Goal: Information Seeking & Learning: Learn about a topic

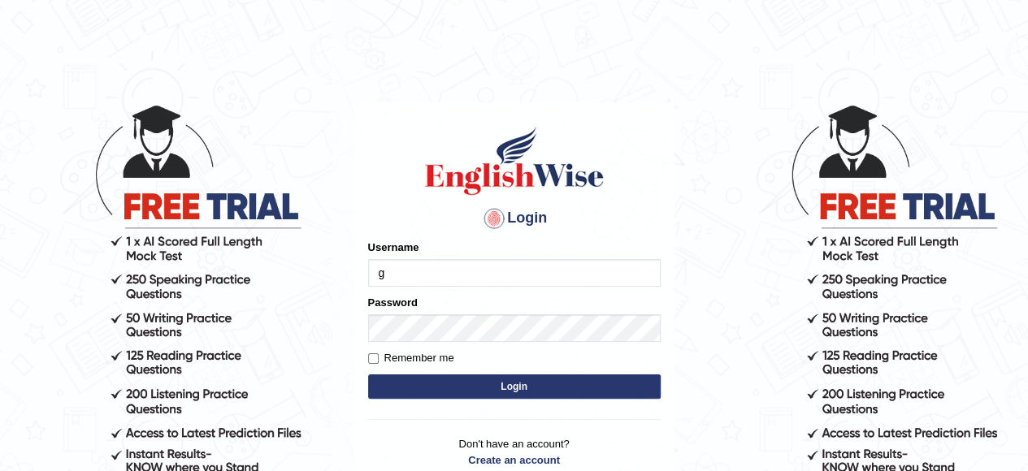
type input "Gabriel_05"
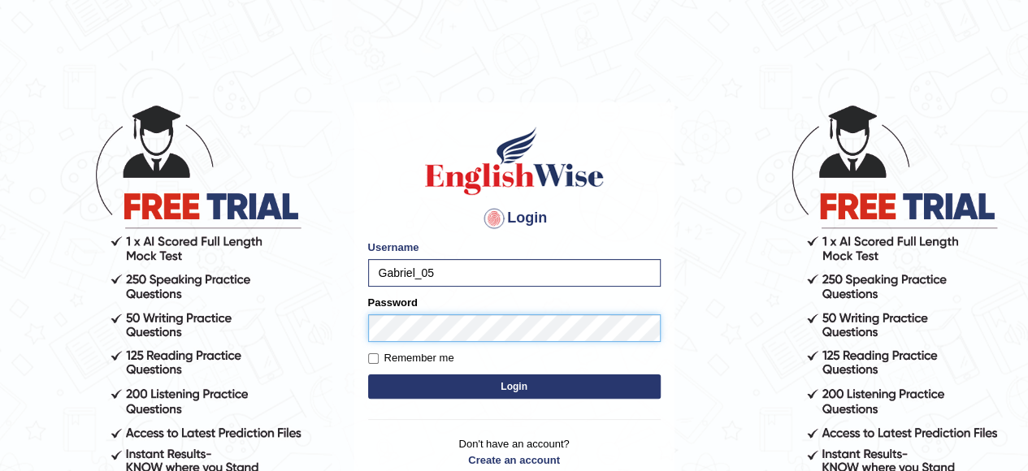
click at [368, 375] on button "Login" at bounding box center [514, 387] width 293 height 24
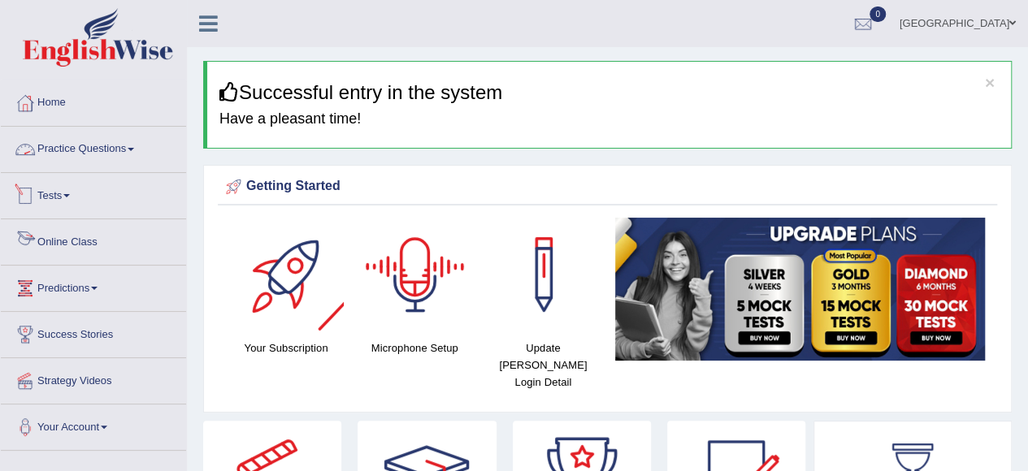
click at [119, 166] on link "Practice Questions" at bounding box center [93, 147] width 185 height 41
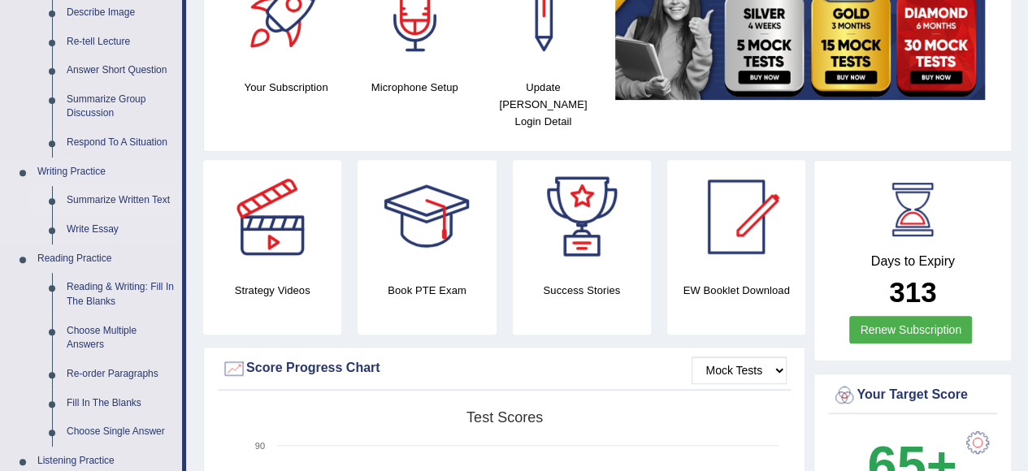
scroll to position [262, 0]
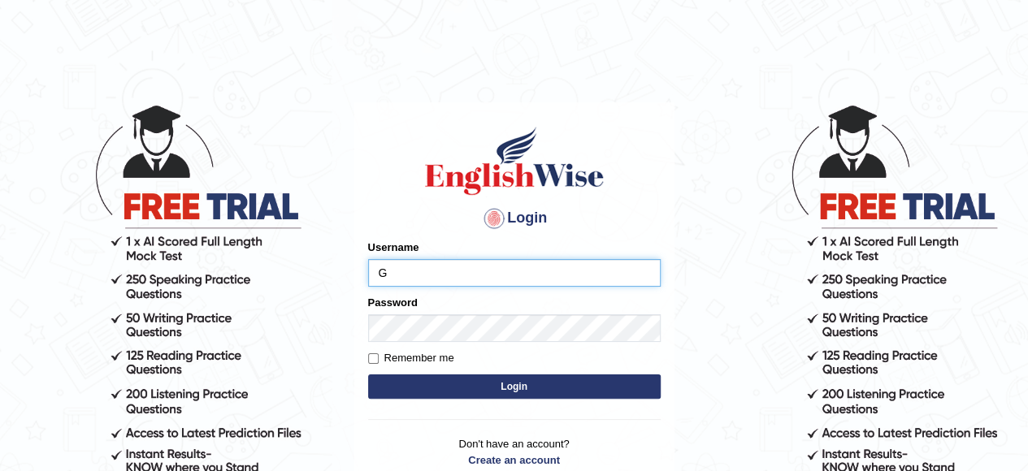
type input "Gabriel_05"
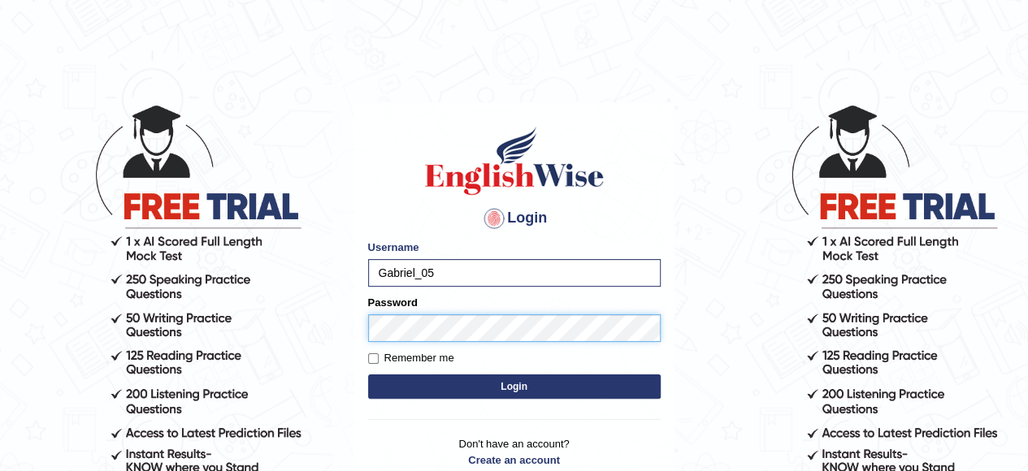
click at [368, 375] on button "Login" at bounding box center [514, 387] width 293 height 24
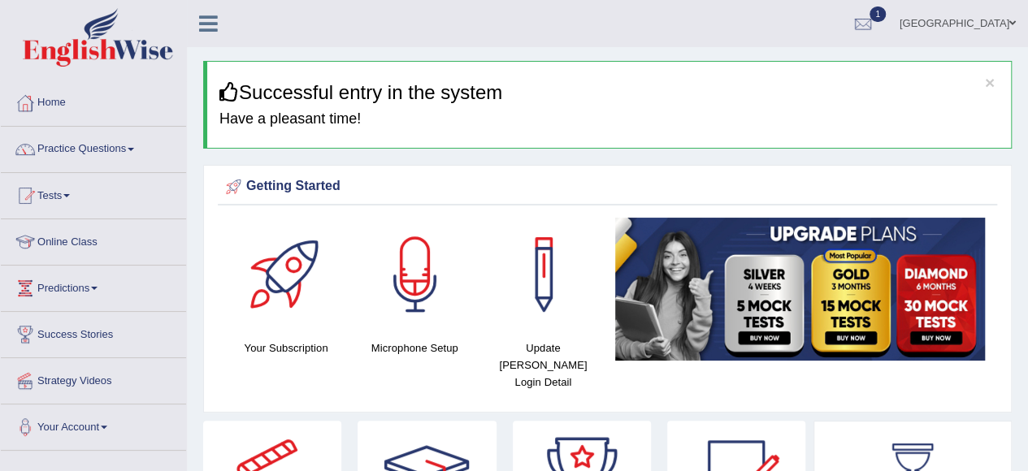
click at [85, 144] on link "Practice Questions" at bounding box center [93, 147] width 185 height 41
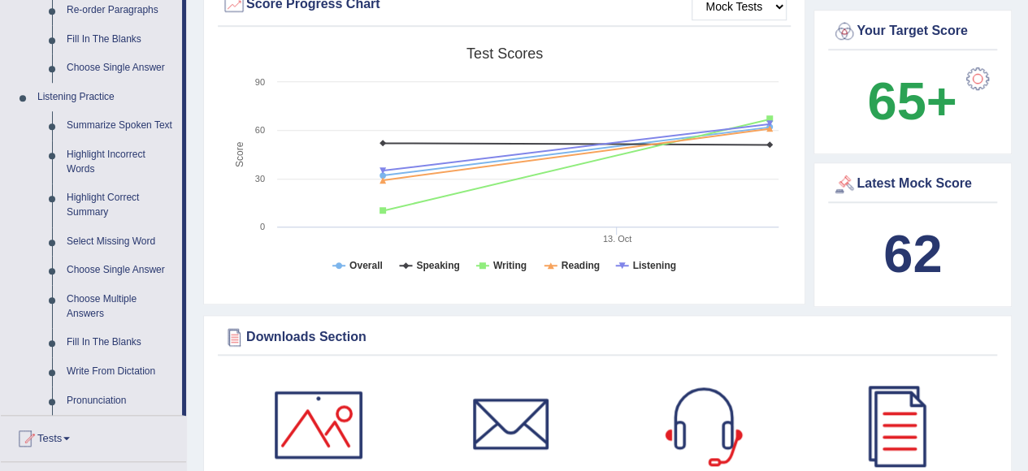
scroll to position [627, 0]
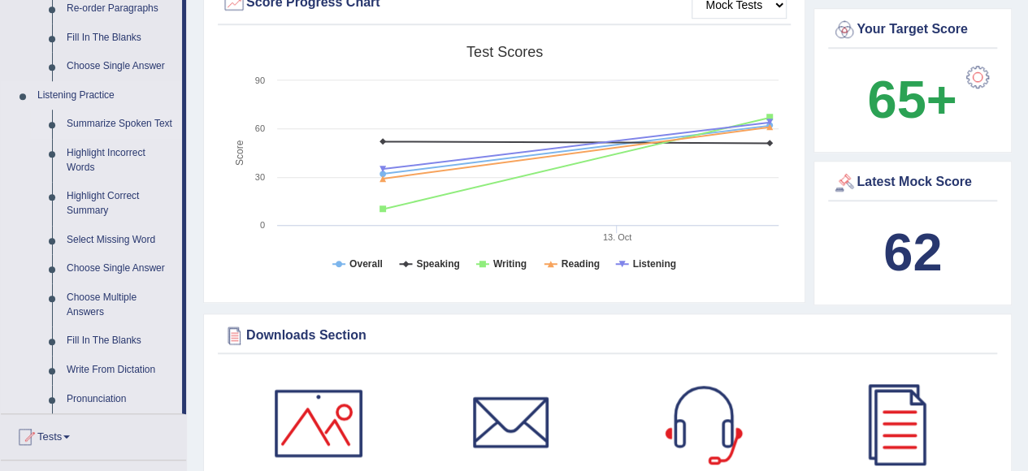
click at [67, 126] on link "Summarize Spoken Text" at bounding box center [120, 124] width 123 height 29
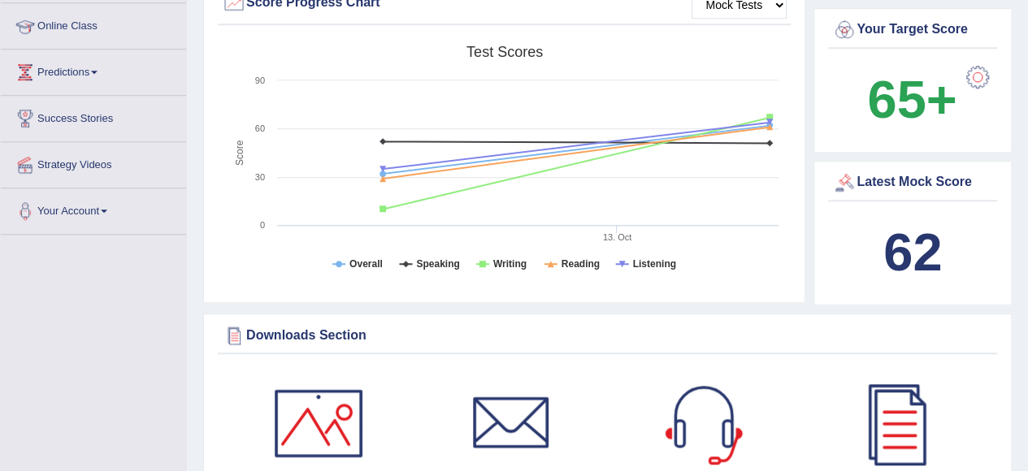
scroll to position [462, 0]
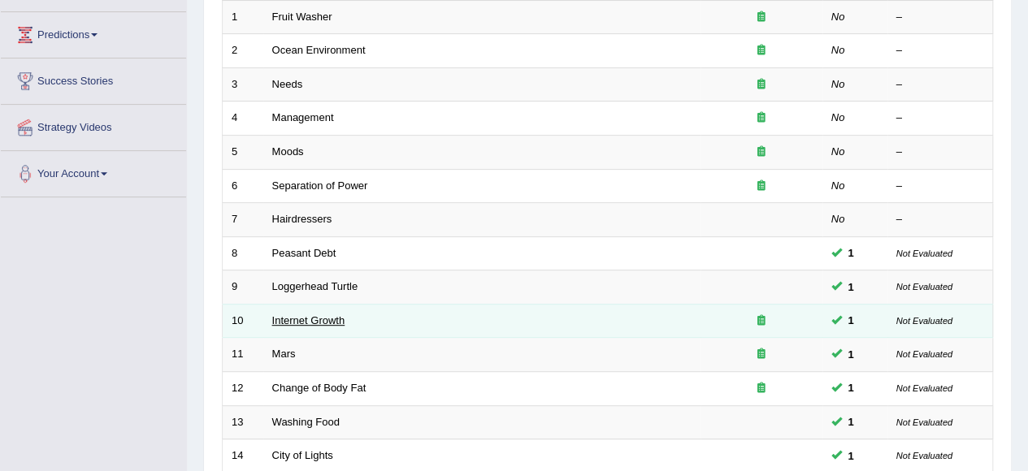
scroll to position [253, 0]
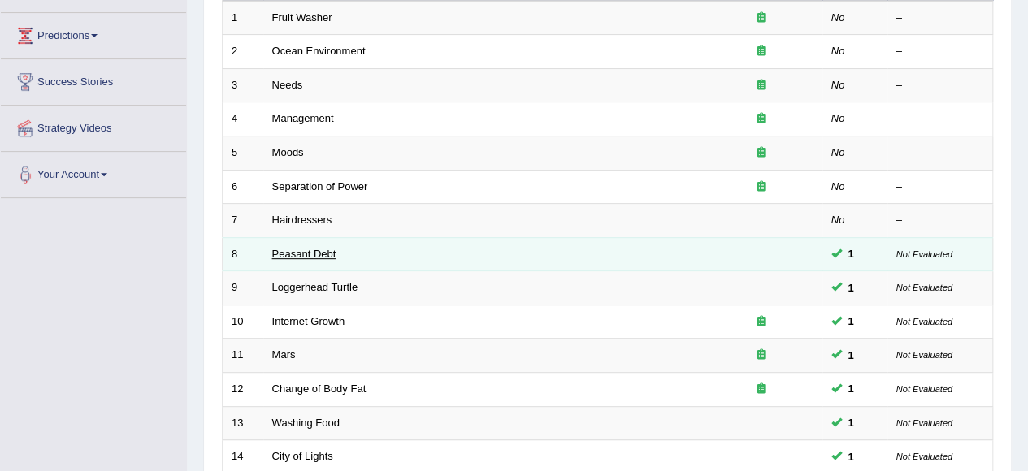
click at [305, 251] on link "Peasant Debt" at bounding box center [304, 254] width 64 height 12
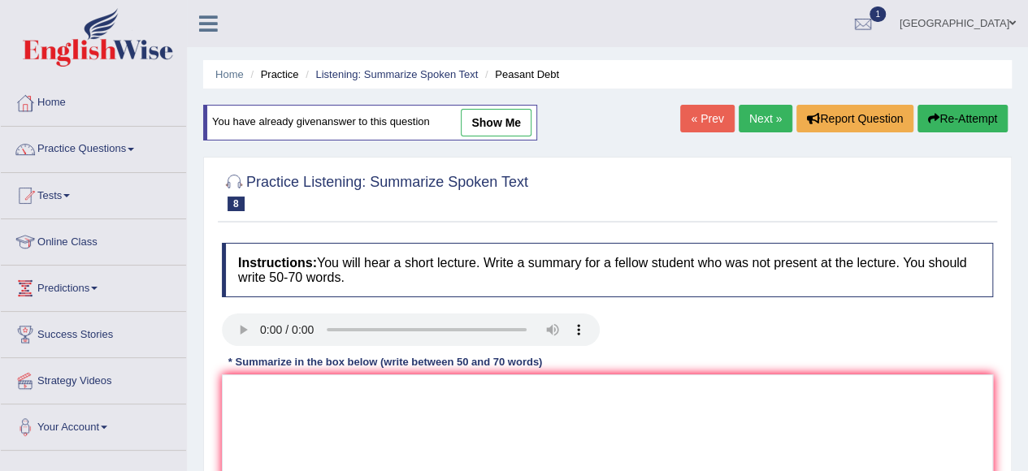
click at [480, 123] on link "show me" at bounding box center [496, 123] width 71 height 28
type textarea "The speaker provided a comprehensive overview of one hundred fifty thousand far…"
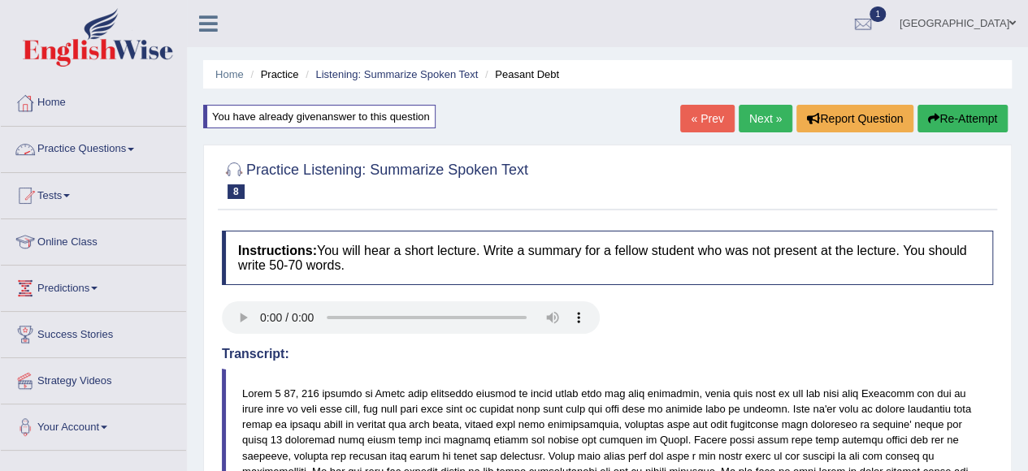
click at [48, 102] on link "Home" at bounding box center [93, 100] width 185 height 41
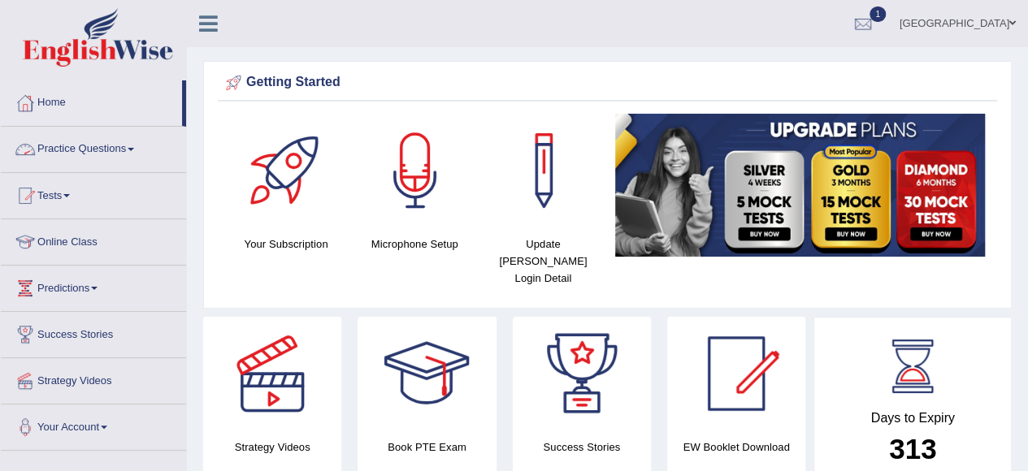
click at [111, 132] on link "Practice Questions" at bounding box center [93, 147] width 185 height 41
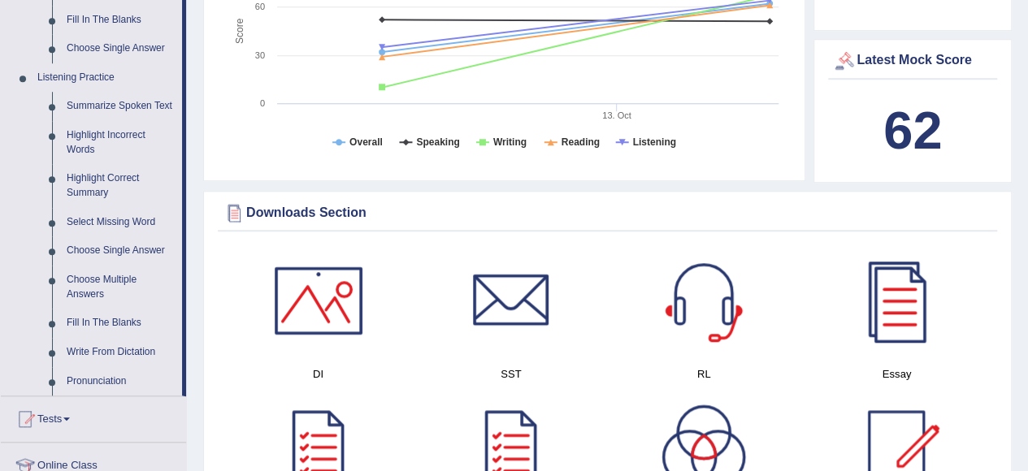
scroll to position [645, 0]
click at [102, 312] on link "Fill In The Blanks" at bounding box center [120, 322] width 123 height 29
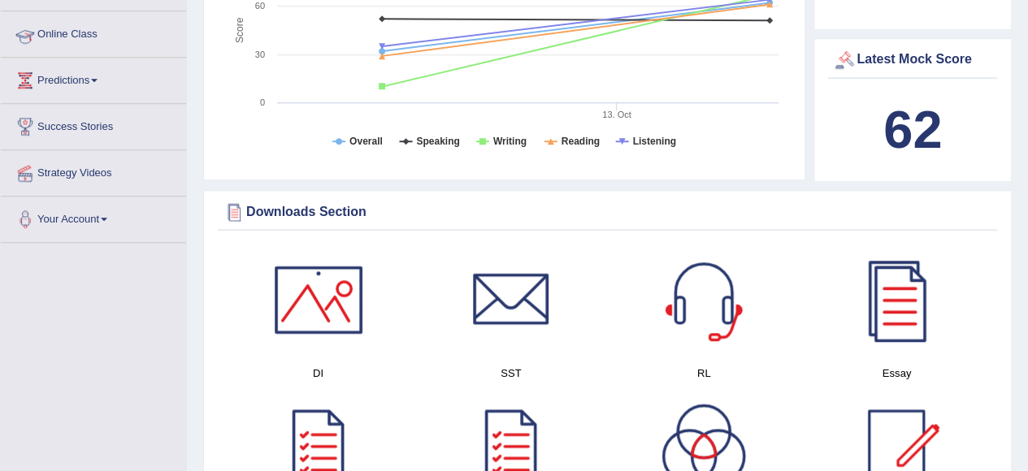
scroll to position [478, 0]
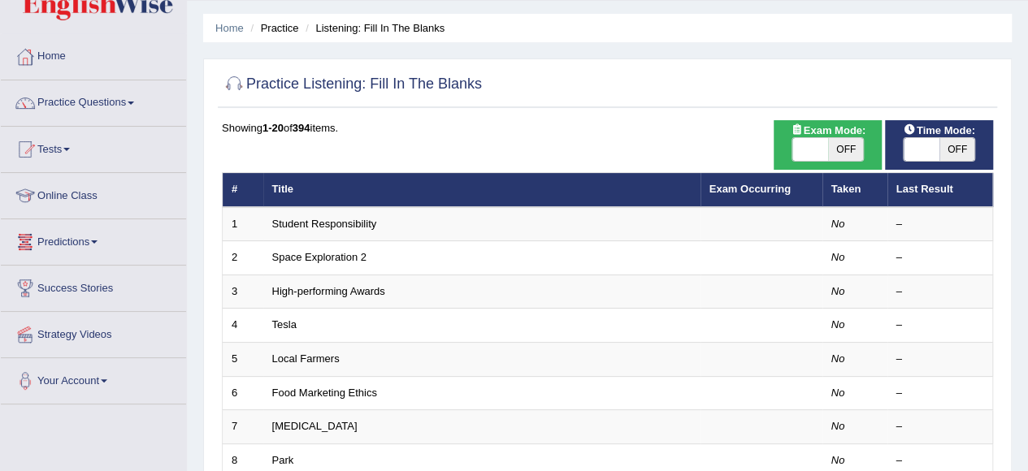
scroll to position [47, 0]
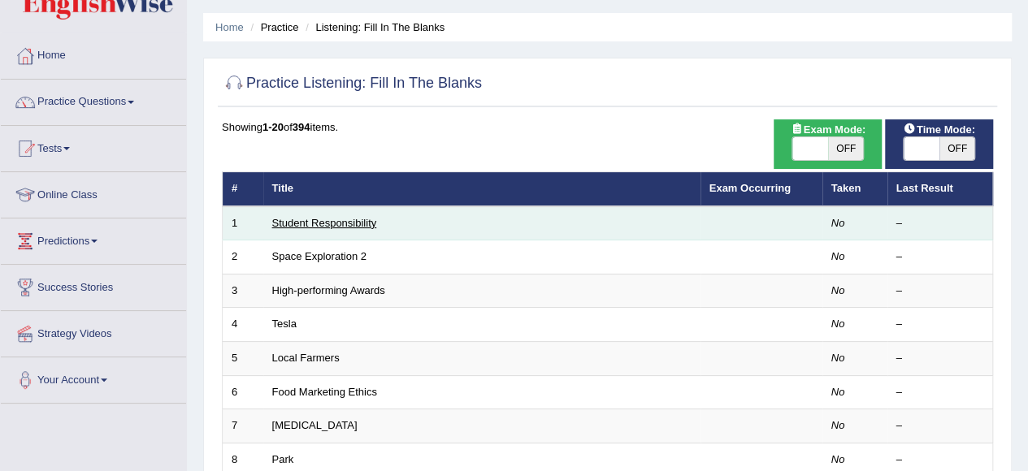
click at [345, 221] on link "Student Responsibility" at bounding box center [324, 223] width 105 height 12
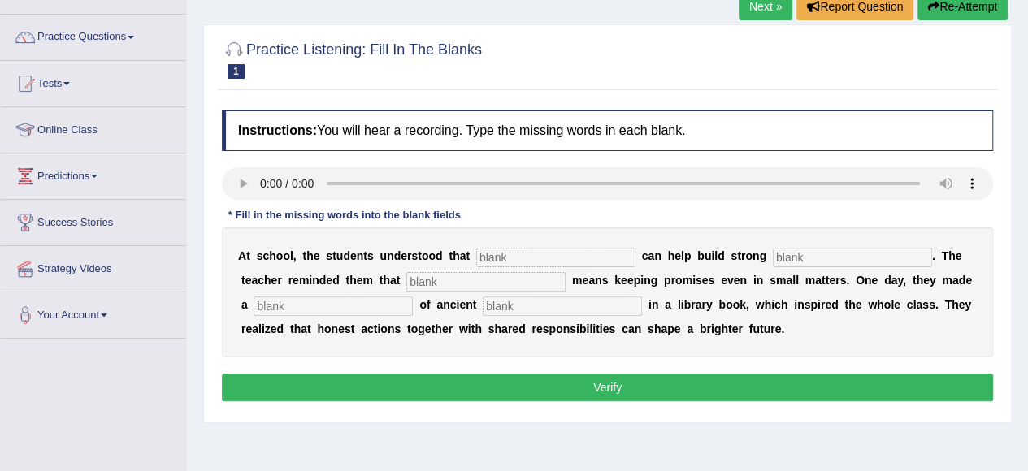
scroll to position [115, 0]
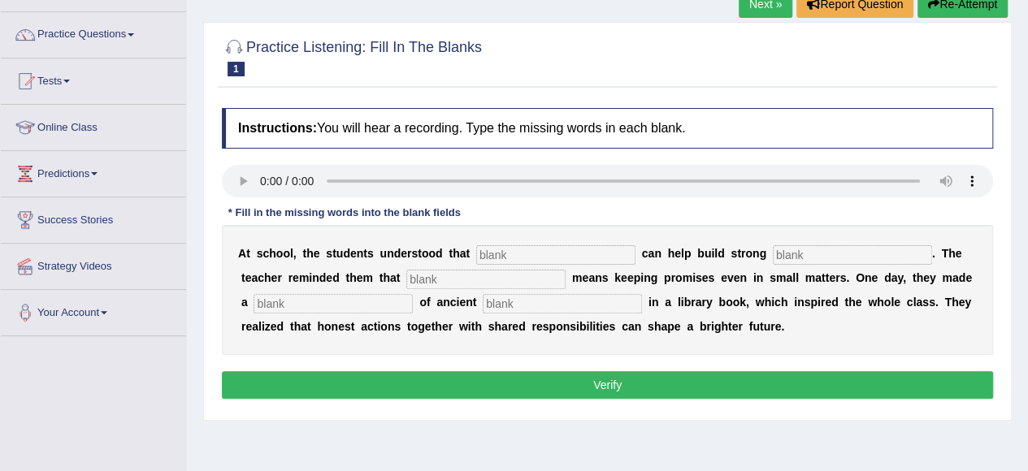
click at [491, 250] on input "text" at bounding box center [555, 255] width 159 height 20
click at [100, 41] on link "Practice Questions" at bounding box center [93, 32] width 185 height 41
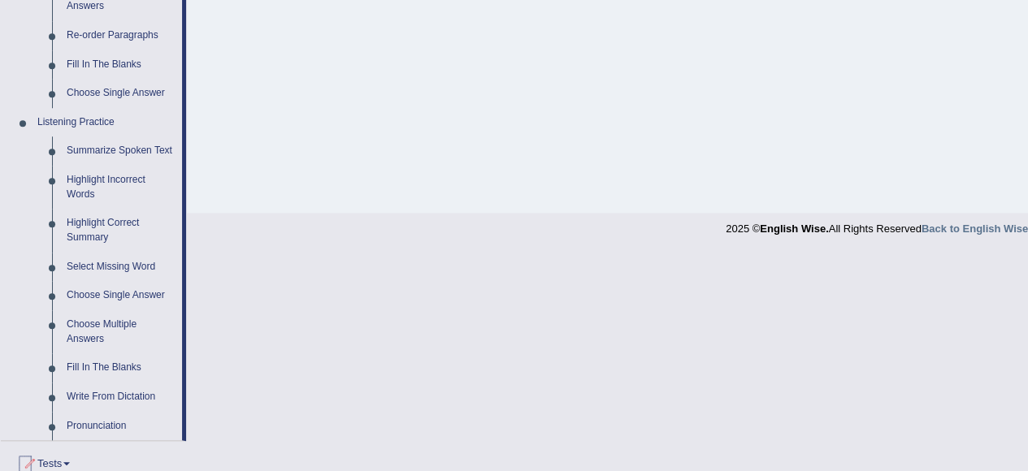
scroll to position [620, 0]
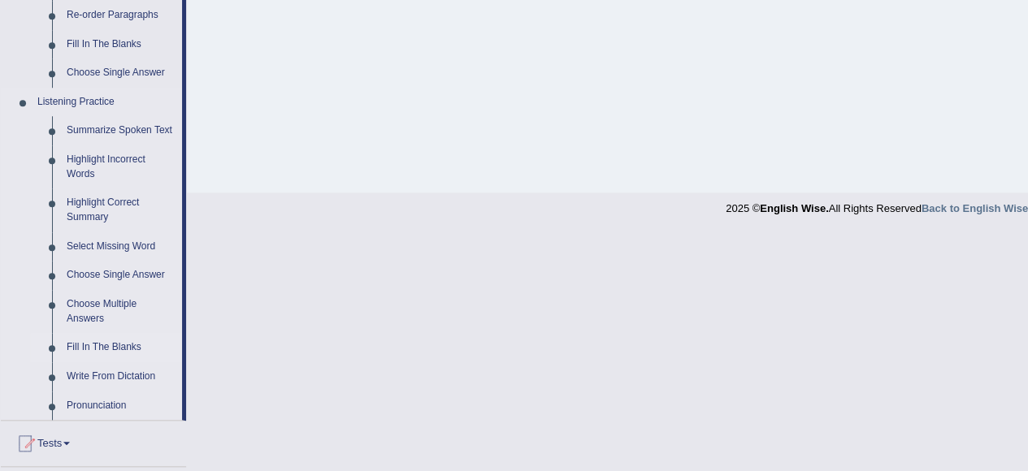
click at [107, 343] on link "Fill In The Blanks" at bounding box center [120, 347] width 123 height 29
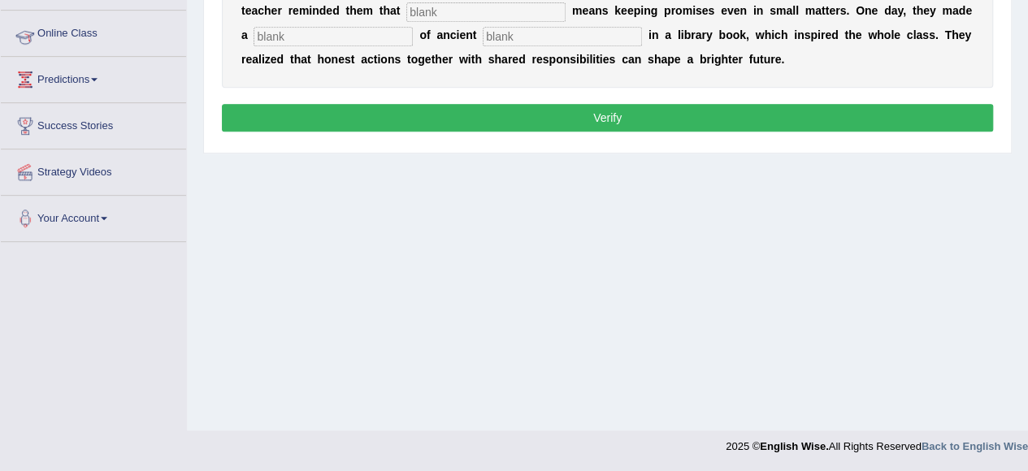
scroll to position [208, 0]
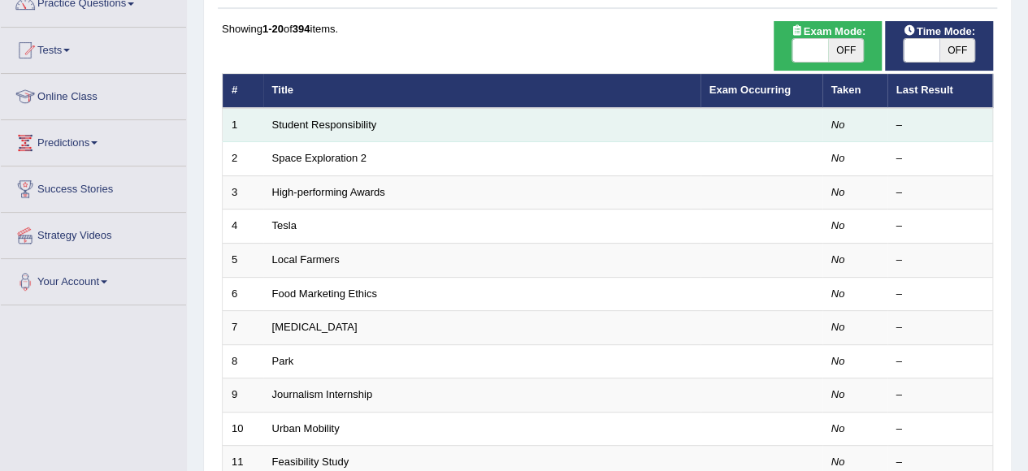
scroll to position [219, 0]
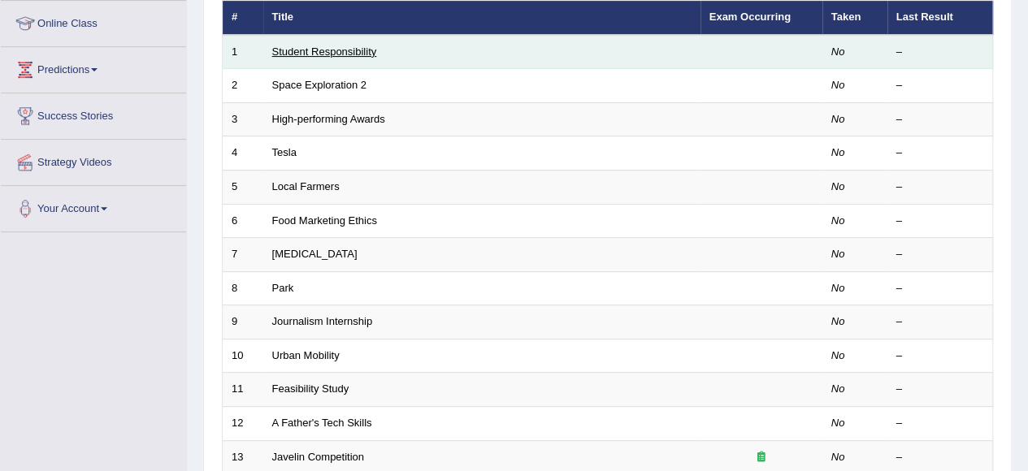
click at [346, 51] on link "Student Responsibility" at bounding box center [324, 52] width 105 height 12
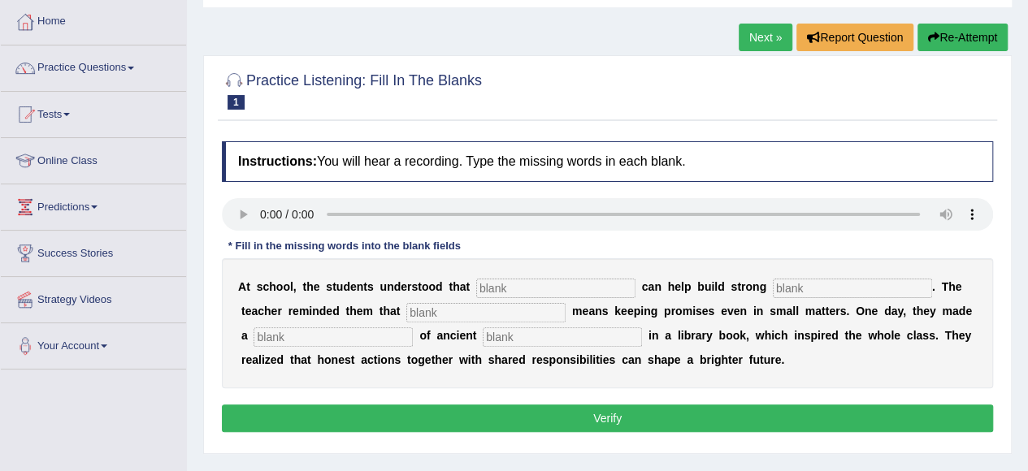
scroll to position [80, 0]
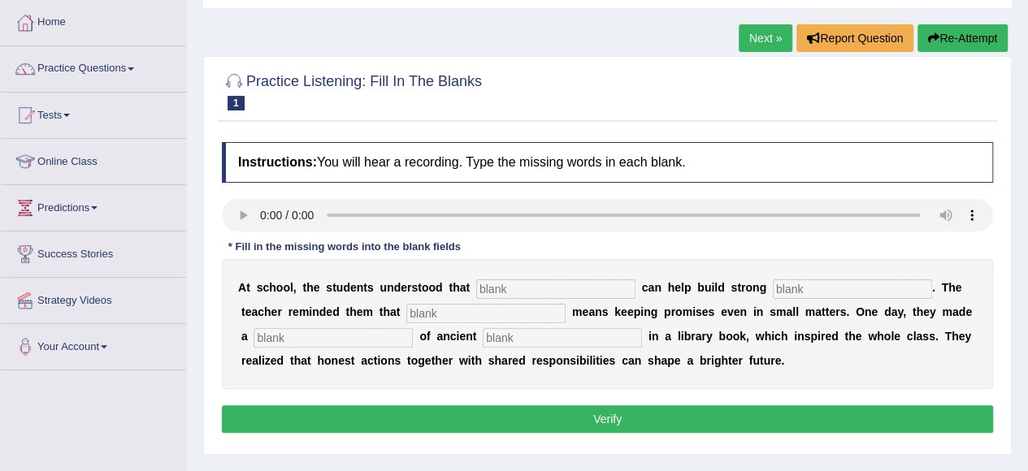
click at [528, 273] on div "A t s c h o o l , t h e s t u d e n t s u n d e r s t o o d t h a t c a n h e l…" at bounding box center [607, 324] width 771 height 130
click at [520, 288] on input "text" at bounding box center [555, 290] width 159 height 20
type input "responsibilities"
click at [780, 287] on input "text" at bounding box center [852, 290] width 159 height 20
type input "community"
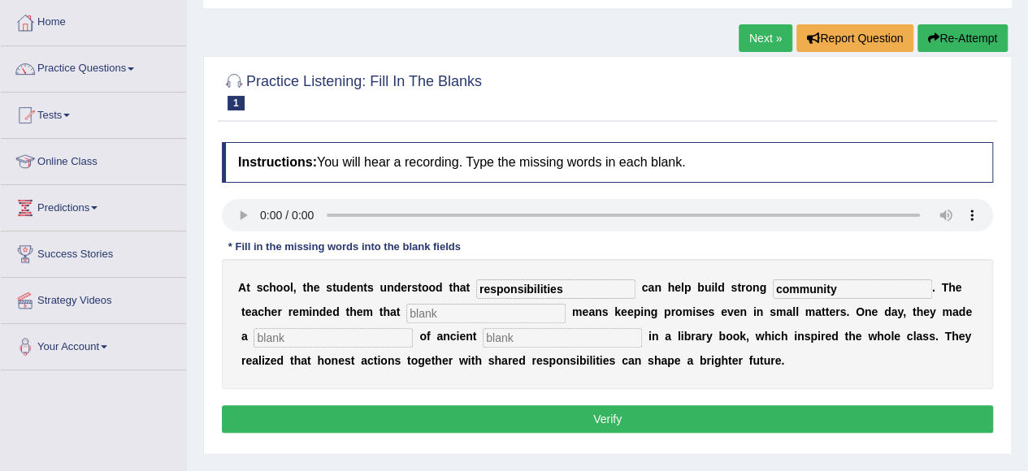
click at [475, 312] on input "text" at bounding box center [485, 314] width 159 height 20
type input "integrity"
click at [386, 342] on input "text" at bounding box center [333, 338] width 159 height 20
type input "discover"
click at [512, 328] on input "text" at bounding box center [562, 338] width 159 height 20
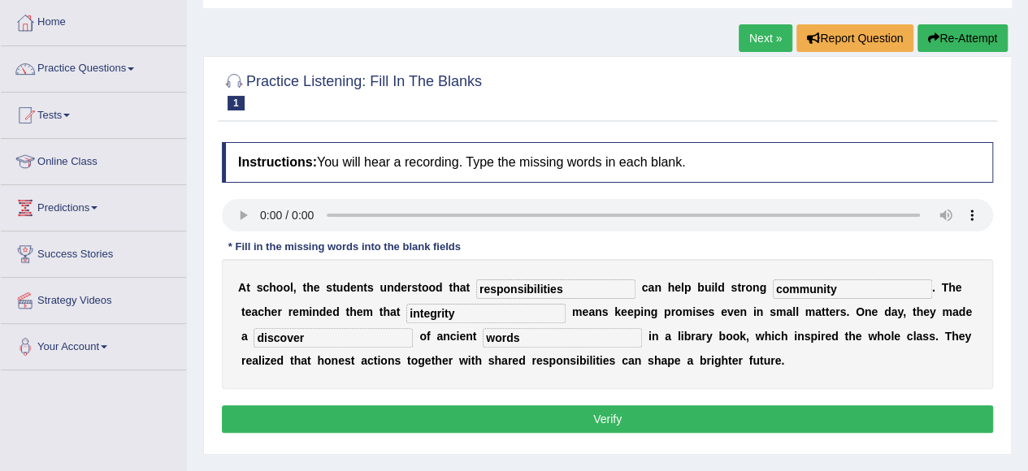
type input "words"
click at [450, 427] on button "Verify" at bounding box center [607, 420] width 771 height 28
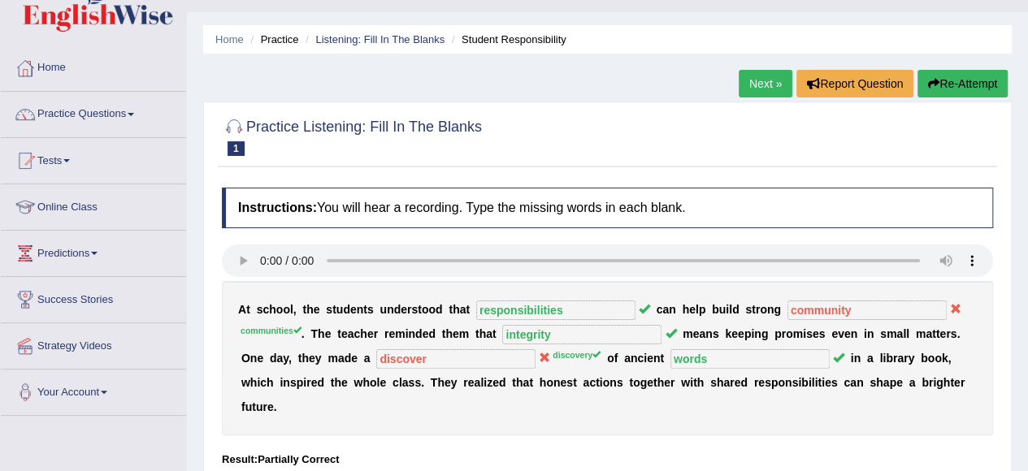
scroll to position [37, 0]
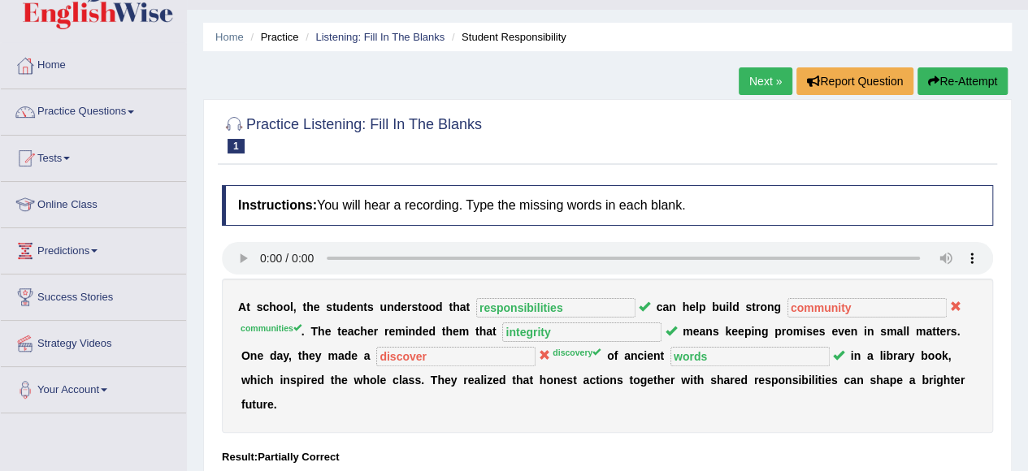
click at [759, 82] on link "Next »" at bounding box center [766, 81] width 54 height 28
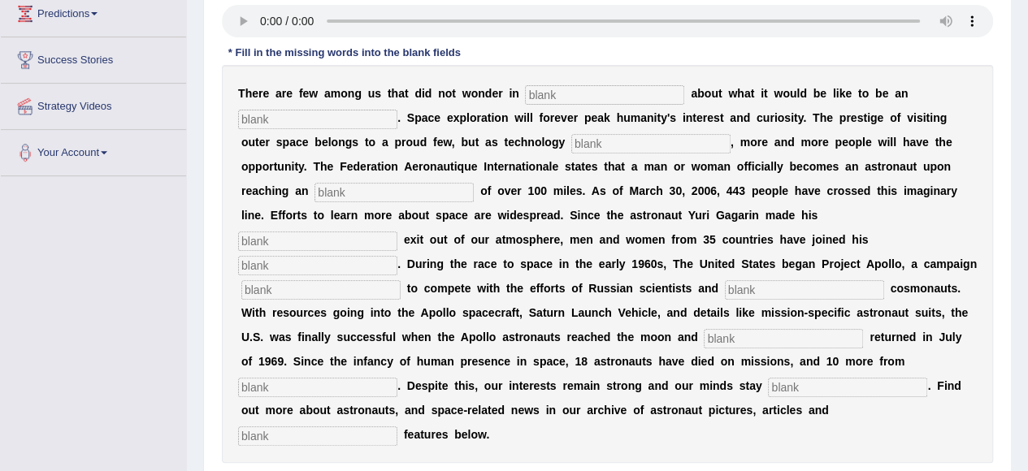
scroll to position [274, 0]
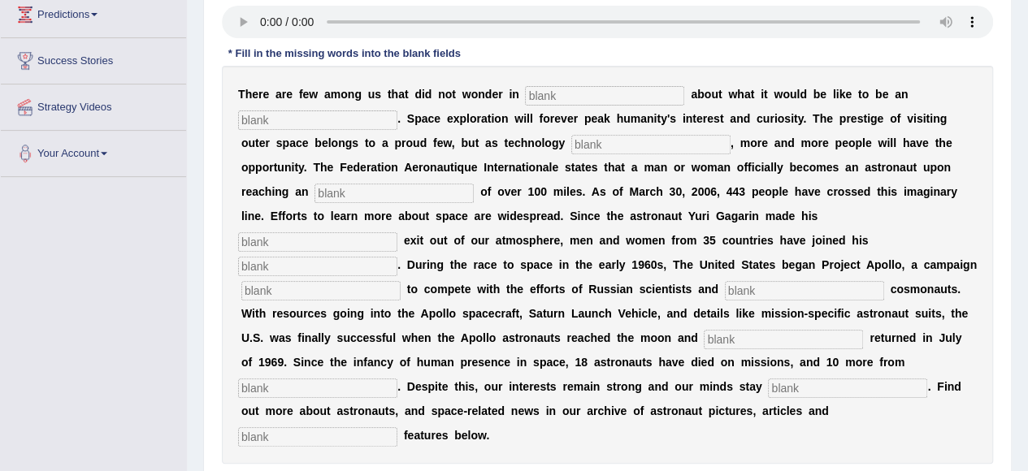
click at [539, 89] on input "text" at bounding box center [604, 96] width 159 height 20
type input "hour"
click at [312, 116] on input "text" at bounding box center [317, 121] width 159 height 20
type input "astronaut"
click at [587, 141] on input "text" at bounding box center [650, 145] width 159 height 20
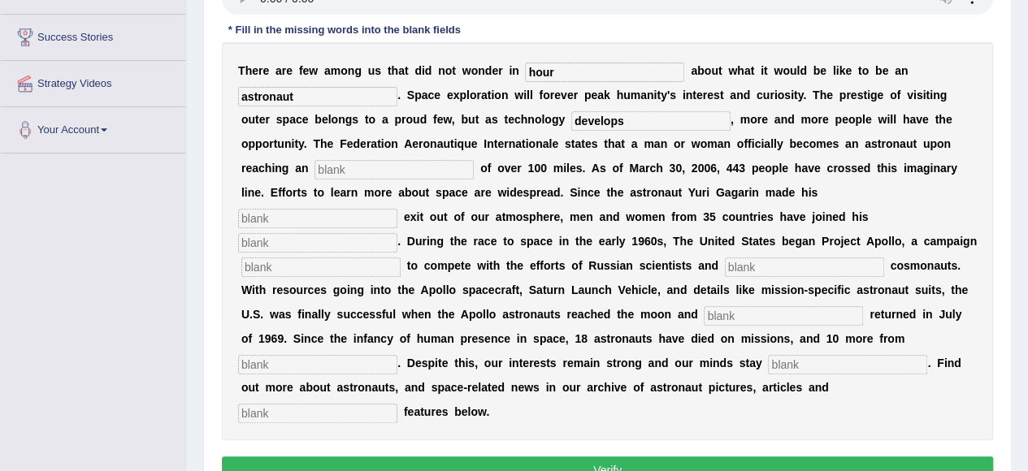
scroll to position [298, 0]
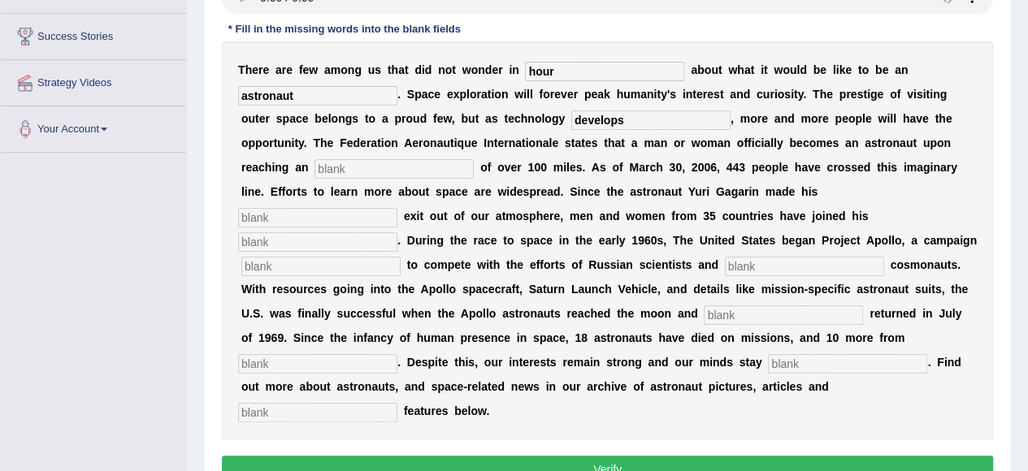
type input "develops"
click at [416, 159] on input "text" at bounding box center [394, 169] width 159 height 20
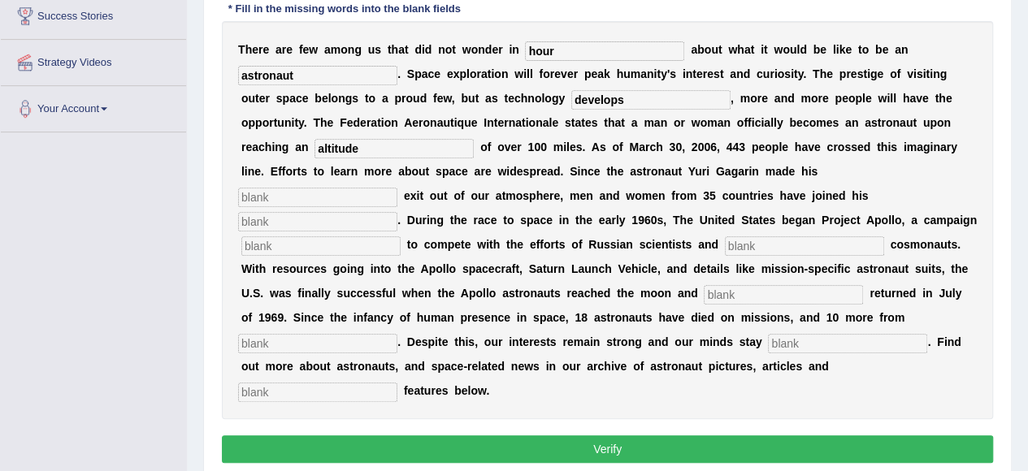
type input "altitude"
click at [327, 200] on input "text" at bounding box center [317, 198] width 159 height 20
type input "pionering"
click at [301, 219] on input "text" at bounding box center [317, 222] width 159 height 20
type input "x"
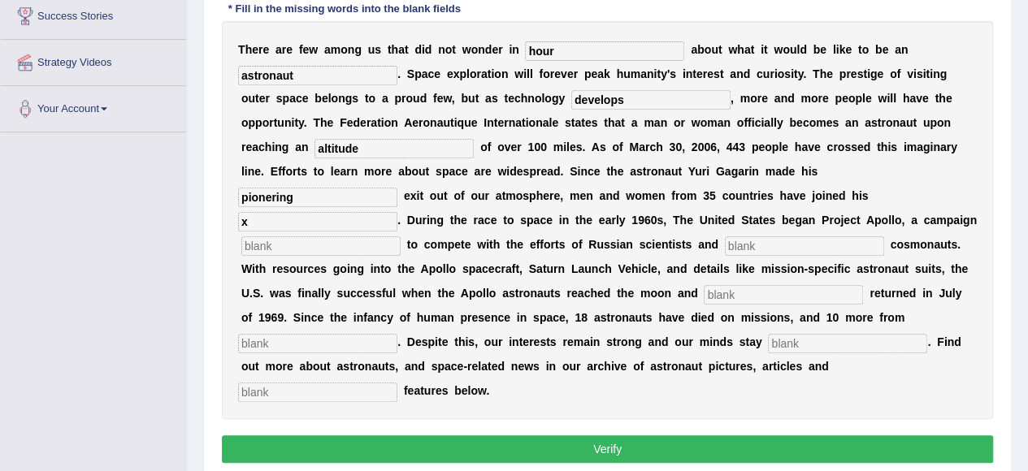
click at [259, 251] on input "text" at bounding box center [320, 247] width 159 height 20
type input "launch"
click at [735, 242] on input "text" at bounding box center [804, 247] width 159 height 20
type input "future"
click at [741, 289] on input "text" at bounding box center [783, 295] width 159 height 20
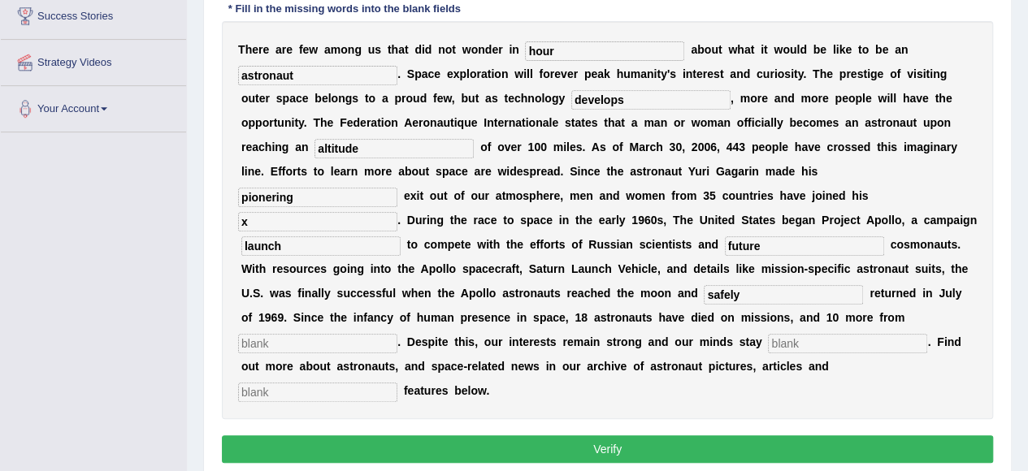
type input "safely"
click at [304, 345] on input "text" at bounding box center [317, 344] width 159 height 20
type input "launches"
click at [779, 341] on input "text" at bounding box center [847, 344] width 159 height 20
type input "determined"
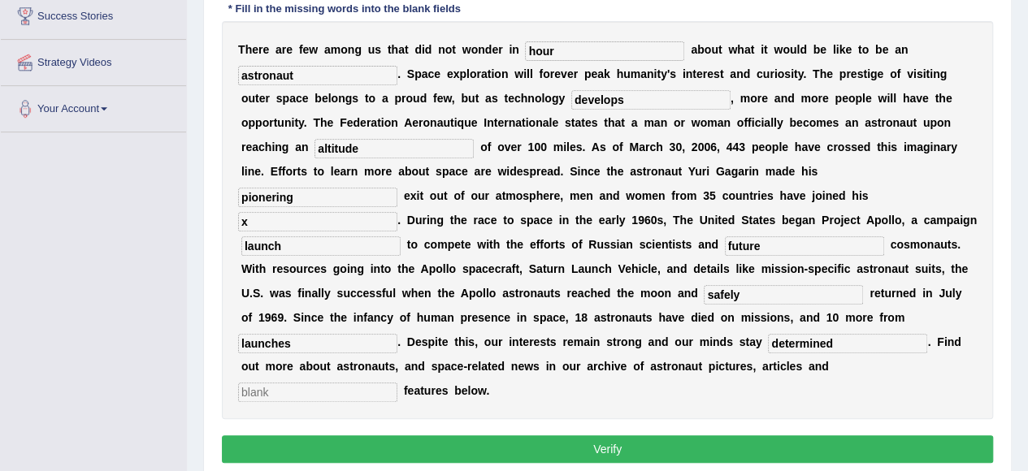
click at [318, 391] on input "text" at bounding box center [317, 393] width 159 height 20
type input "interactive"
click at [473, 436] on button "Verify" at bounding box center [607, 450] width 771 height 28
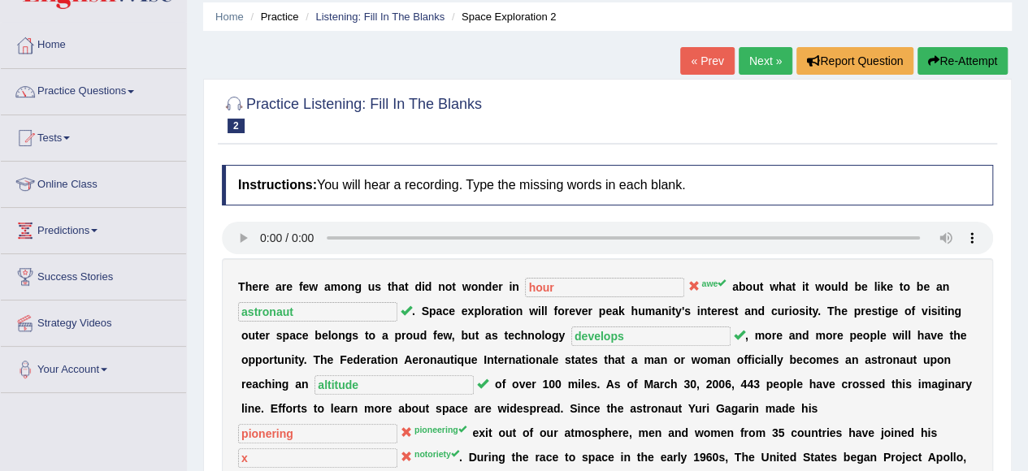
scroll to position [52, 0]
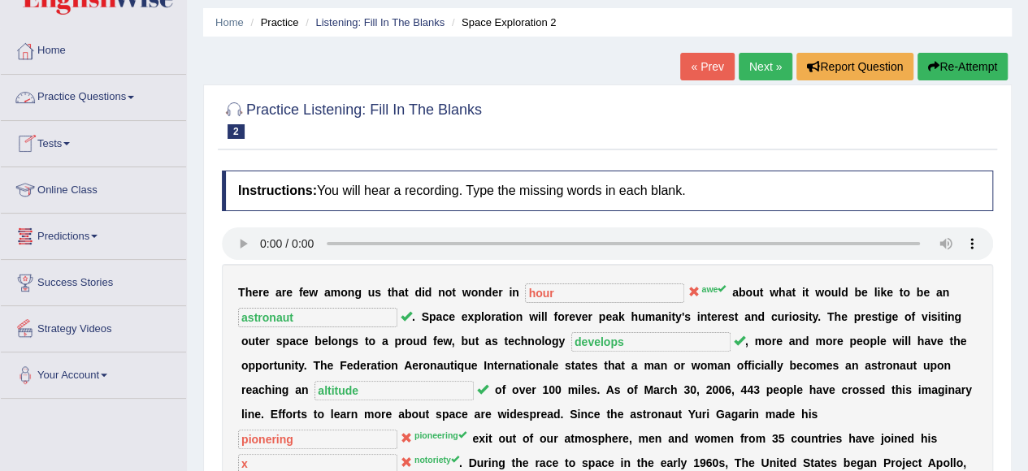
click at [119, 104] on link "Practice Questions" at bounding box center [93, 95] width 185 height 41
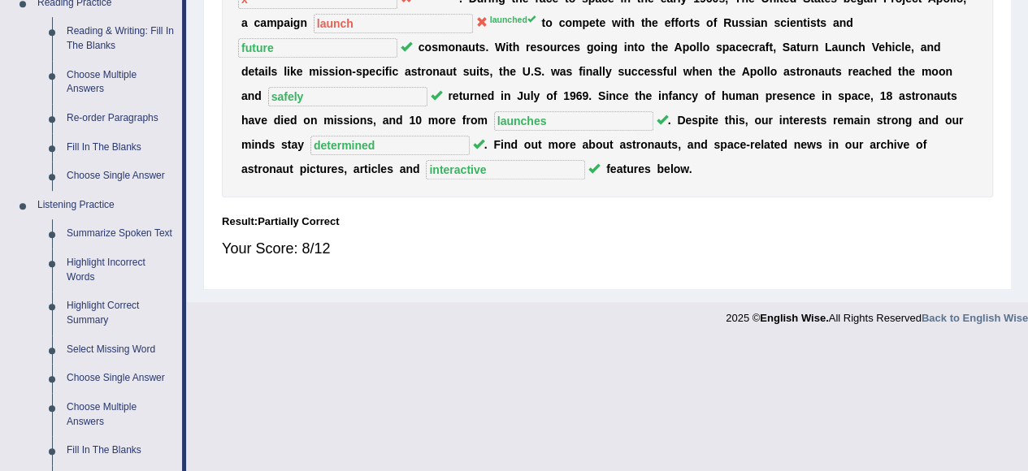
scroll to position [520, 0]
